Goal: Task Accomplishment & Management: Complete application form

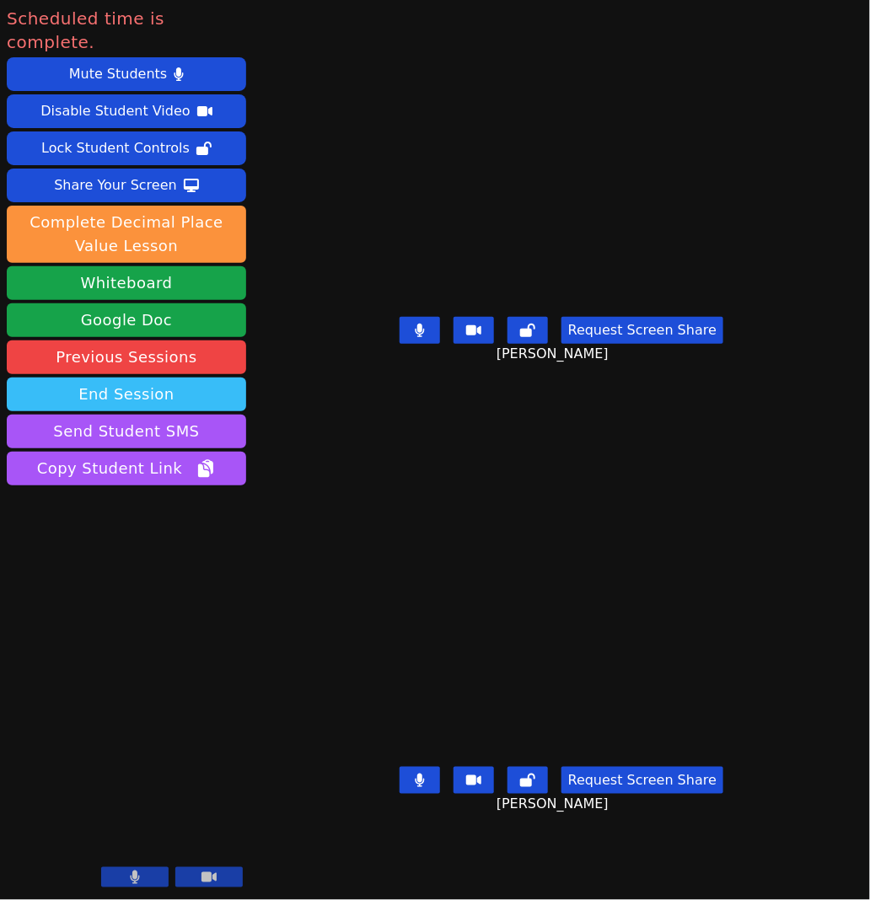
click at [152, 377] on button "End Session" at bounding box center [126, 394] width 239 height 34
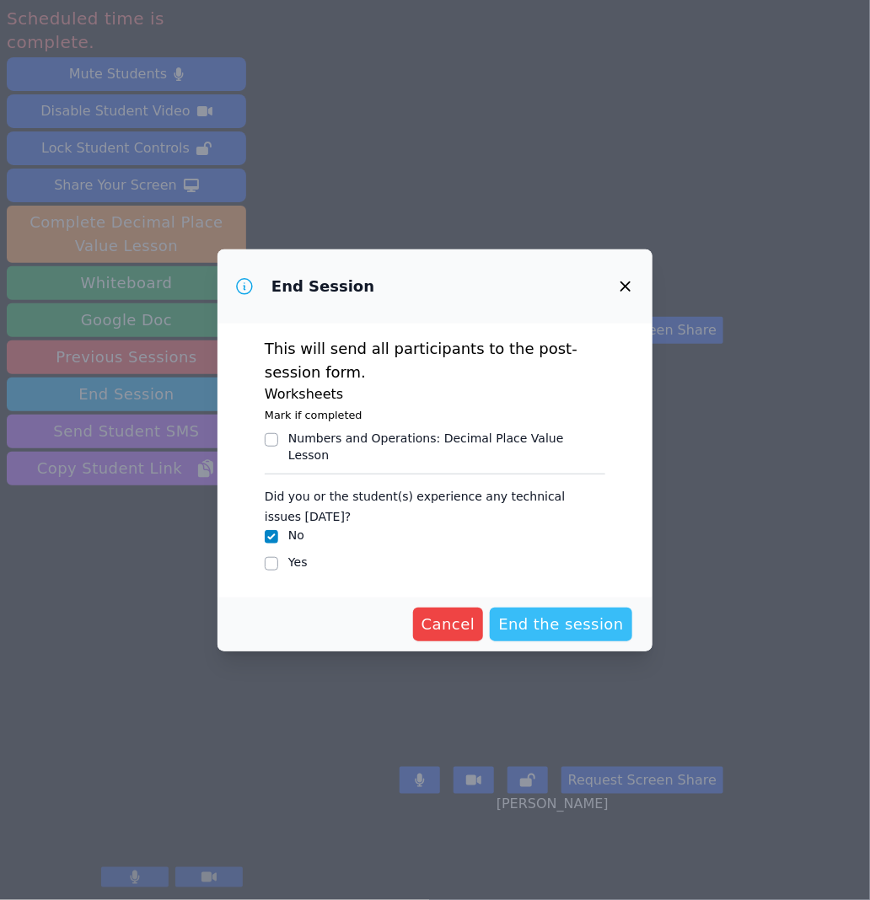
click at [600, 617] on span "End the session" at bounding box center [561, 625] width 126 height 24
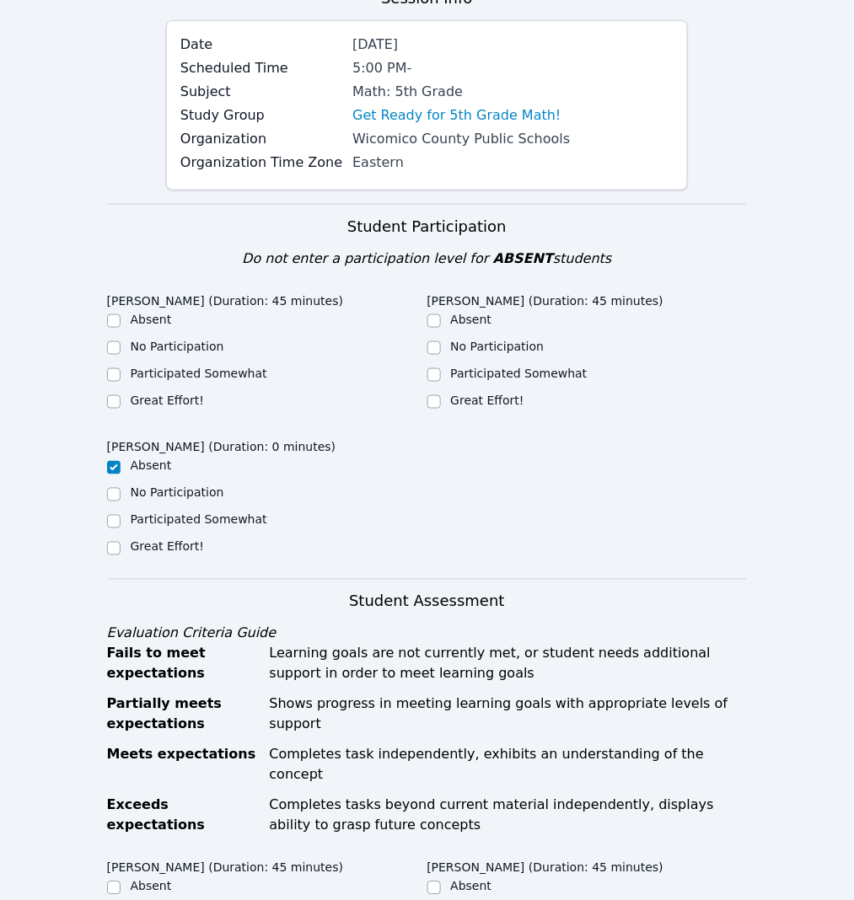
scroll to position [211, 0]
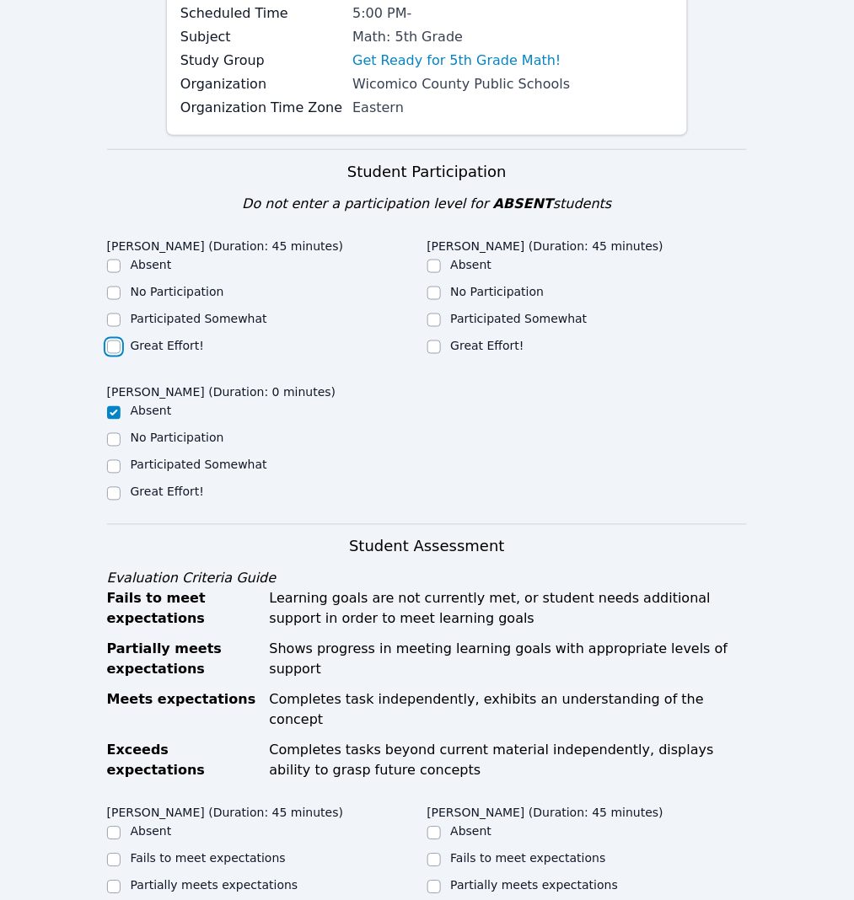
click at [116, 354] on input "Great Effort!" at bounding box center [113, 346] width 13 height 13
checkbox input "true"
click at [427, 354] on input "Great Effort!" at bounding box center [433, 346] width 13 height 13
checkbox input "true"
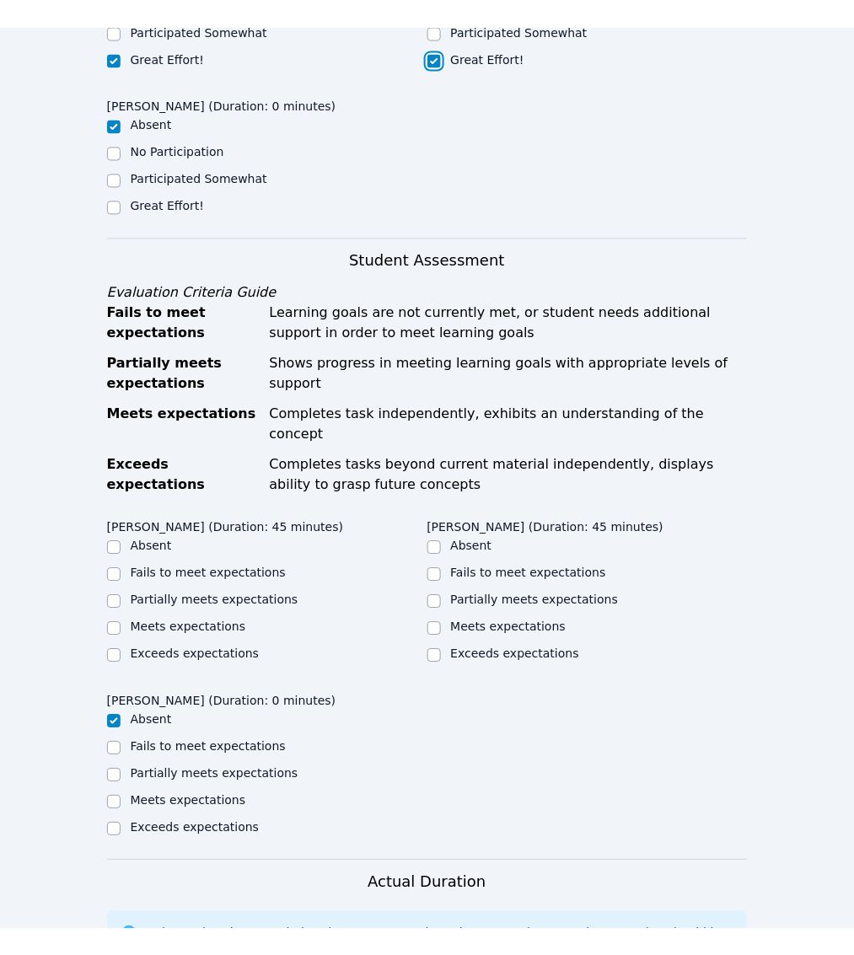
scroll to position [527, 0]
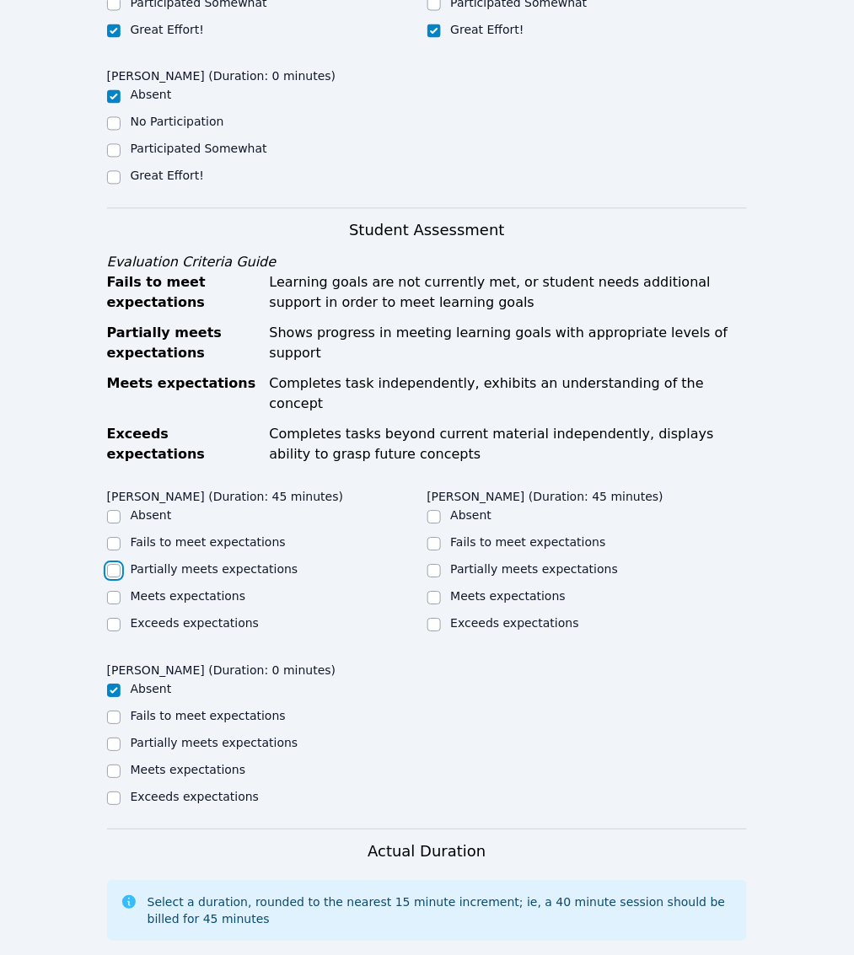
click at [111, 565] on input "Partially meets expectations" at bounding box center [113, 571] width 13 height 13
checkbox input "true"
click at [427, 565] on input "Partially meets expectations" at bounding box center [433, 571] width 13 height 13
checkbox input "true"
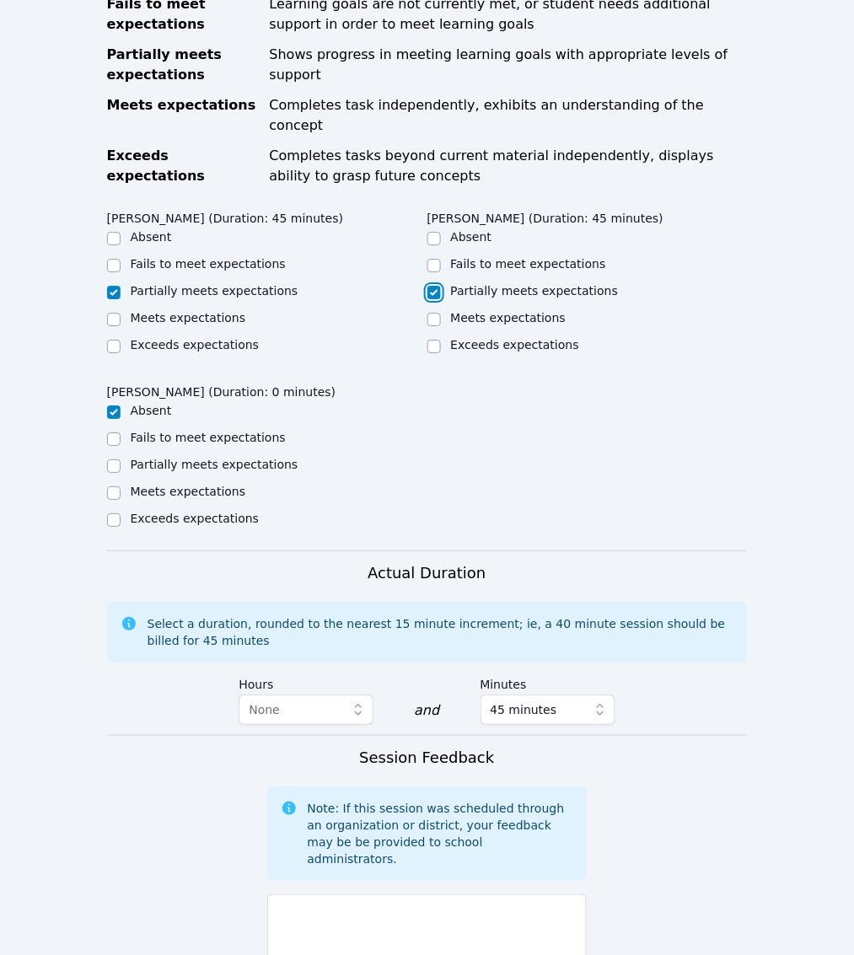
scroll to position [843, 0]
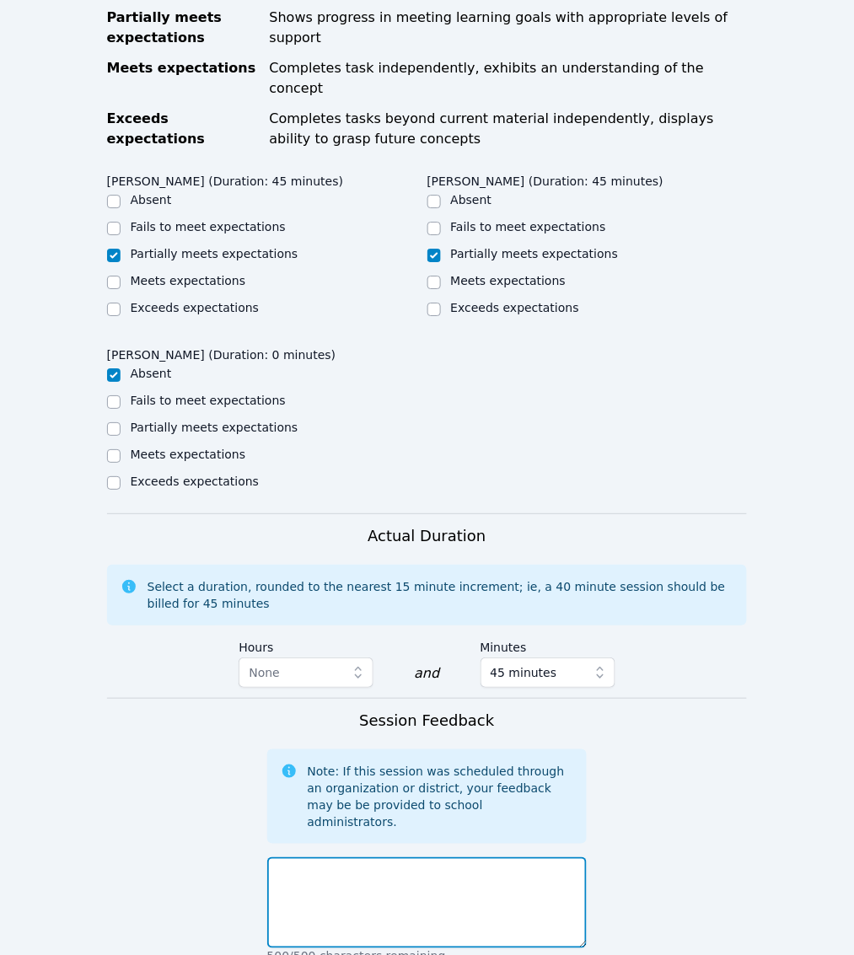
click at [404, 857] on textarea at bounding box center [427, 902] width 320 height 91
click at [358, 857] on textarea at bounding box center [427, 902] width 320 height 91
paste textarea "After warming up with a bellringer on multiples of 5, arrays, decimals, fractio…"
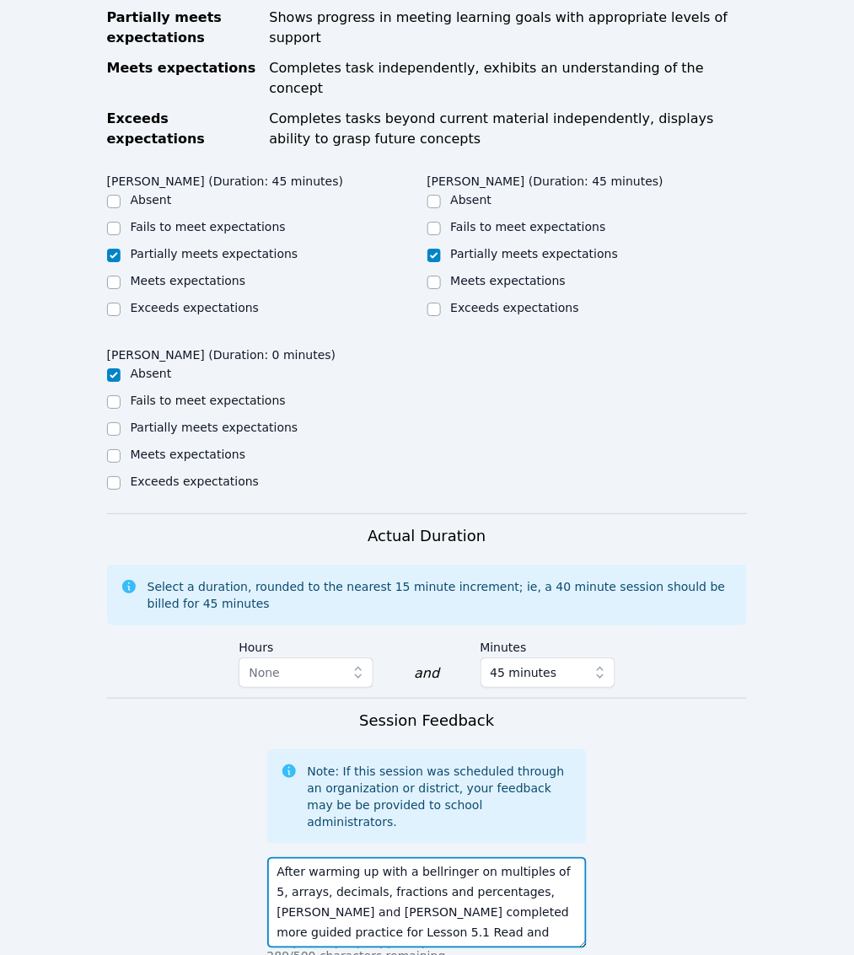
type textarea "After warming up with a bellringer on multiples of 5, arrays, decimals, fractio…"
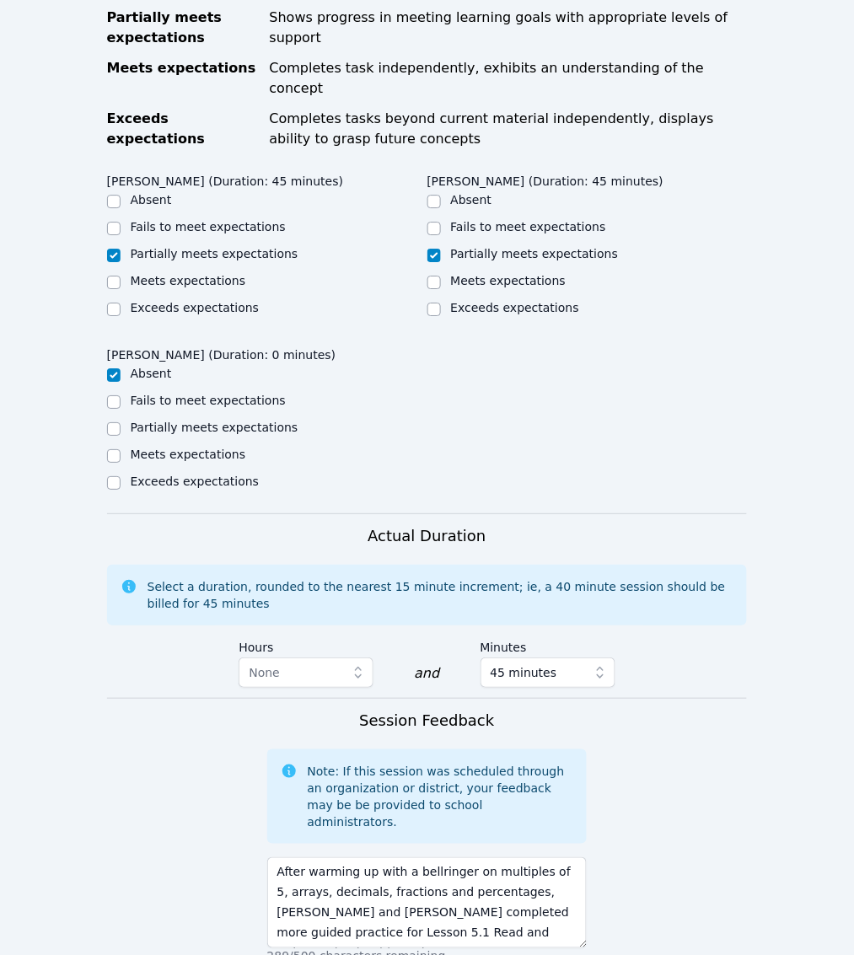
paste textarea "Multiples of 5, arrays, decimals, fractions and percentages"
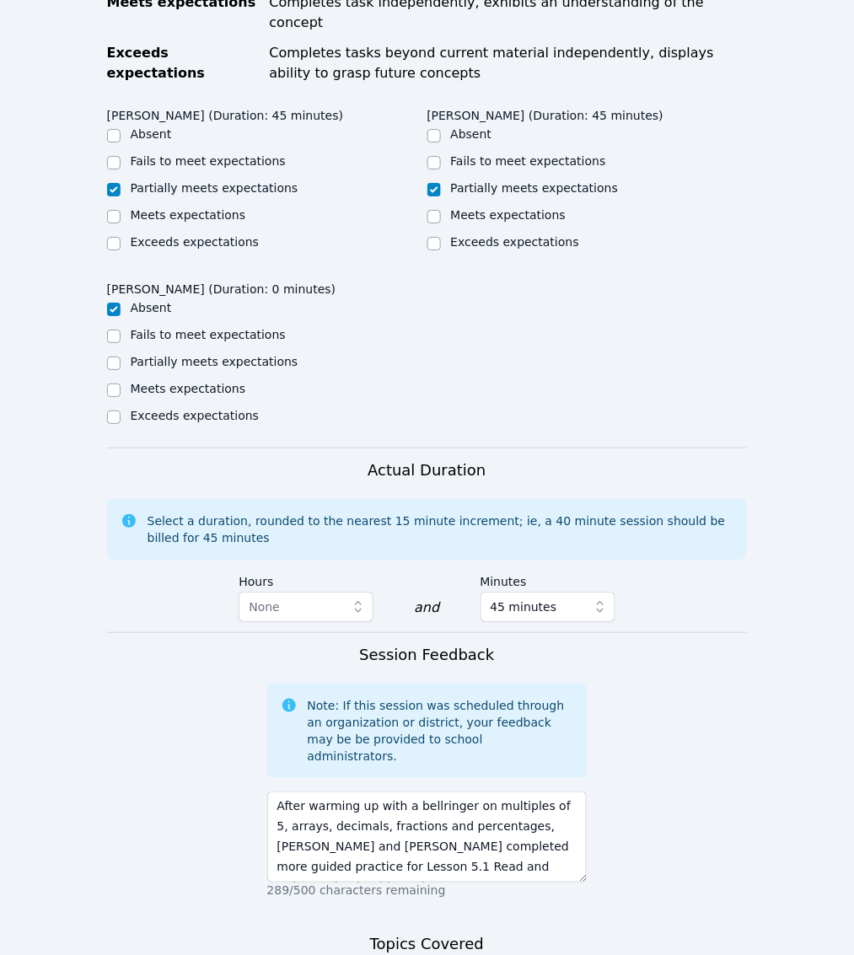
scroll to position [945, 0]
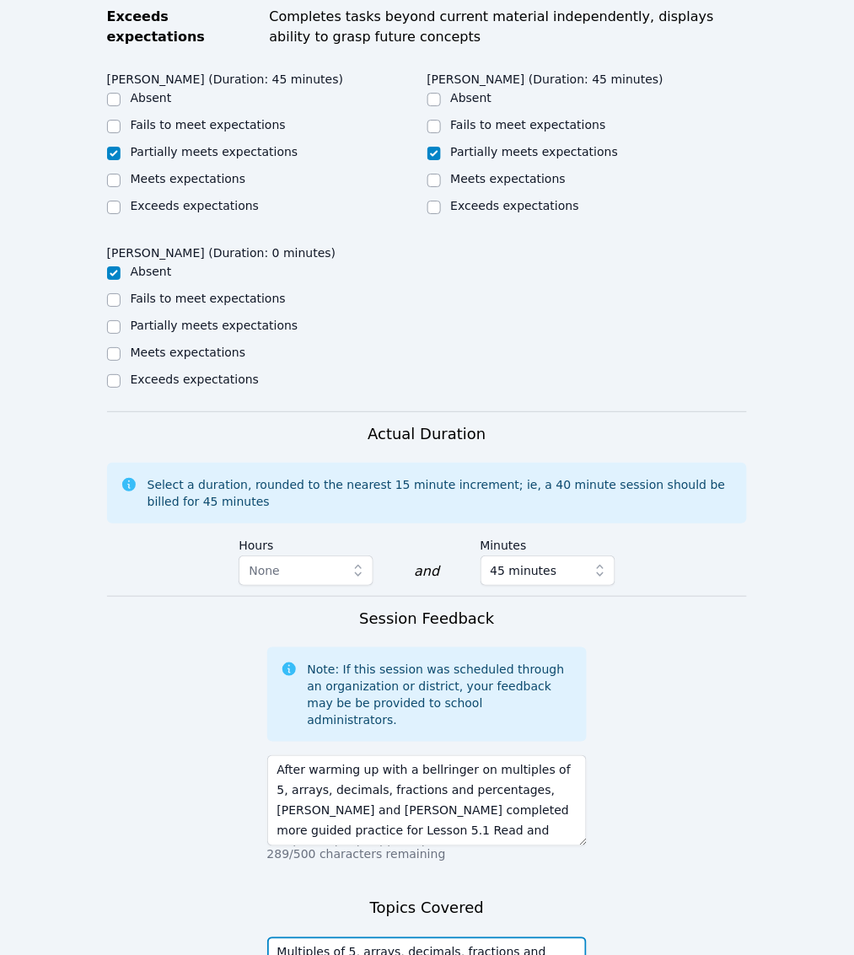
type textarea "Multiples of 5, arrays, decimals, fractions and percentages"
